Goal: Transaction & Acquisition: Book appointment/travel/reservation

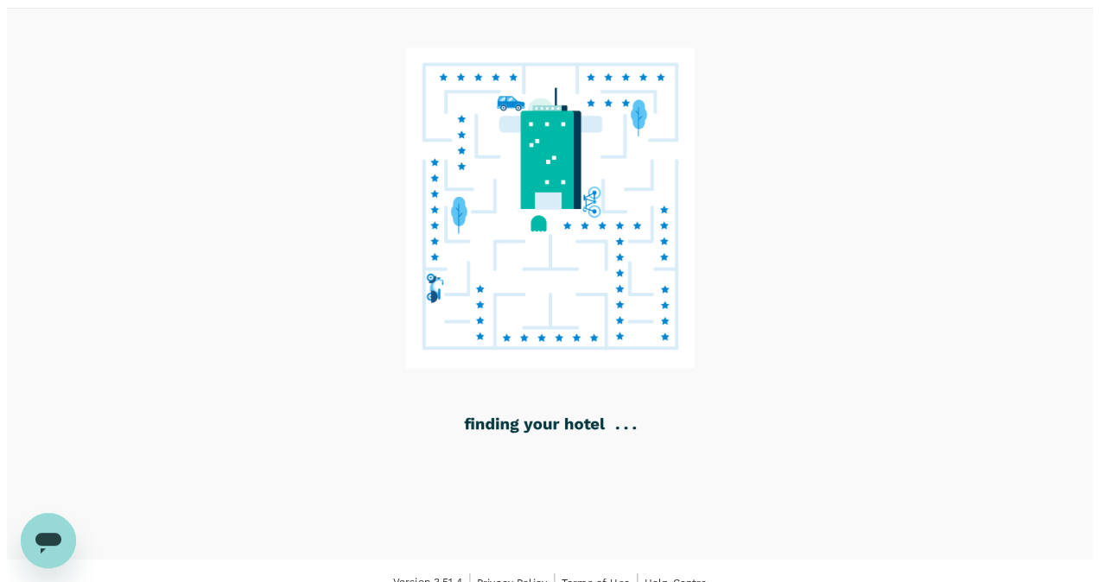
scroll to position [73, 0]
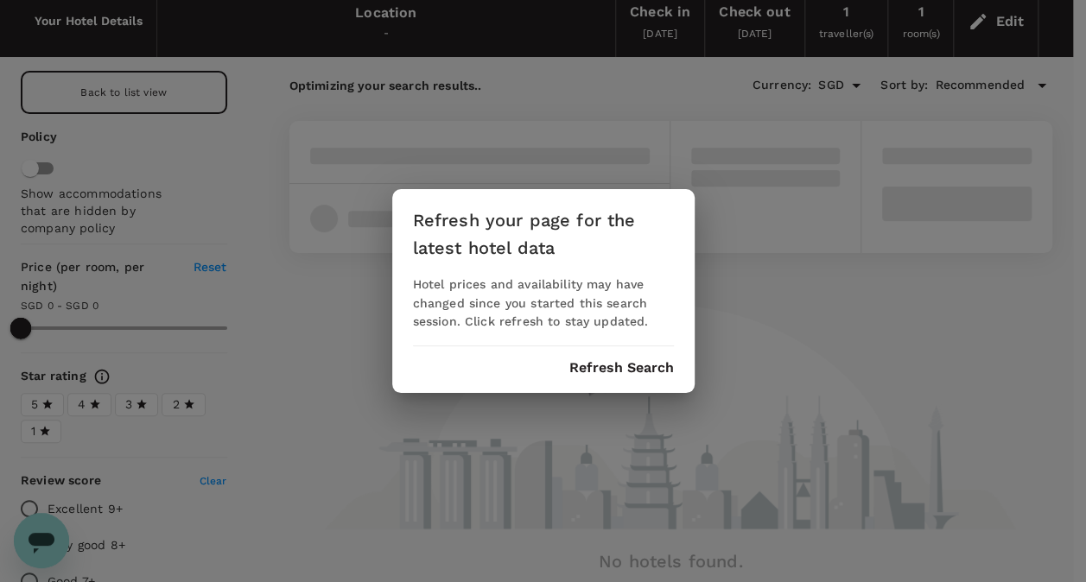
type input "SGD"
